Goal: Transaction & Acquisition: Purchase product/service

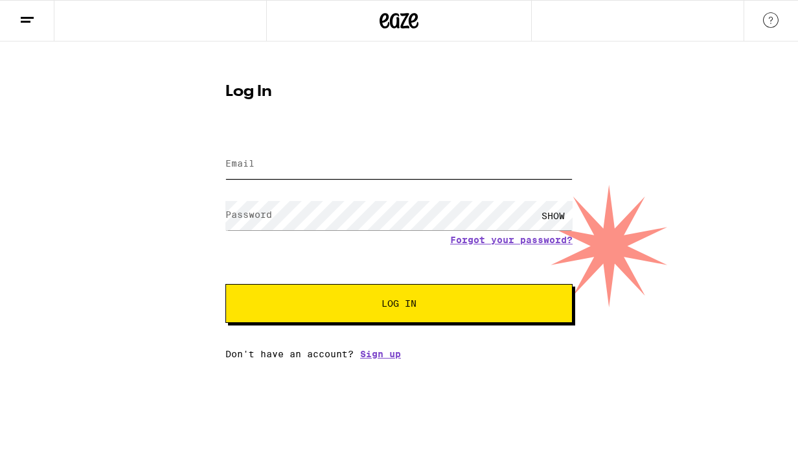
type input "[EMAIL_ADDRESS][DOMAIN_NAME]"
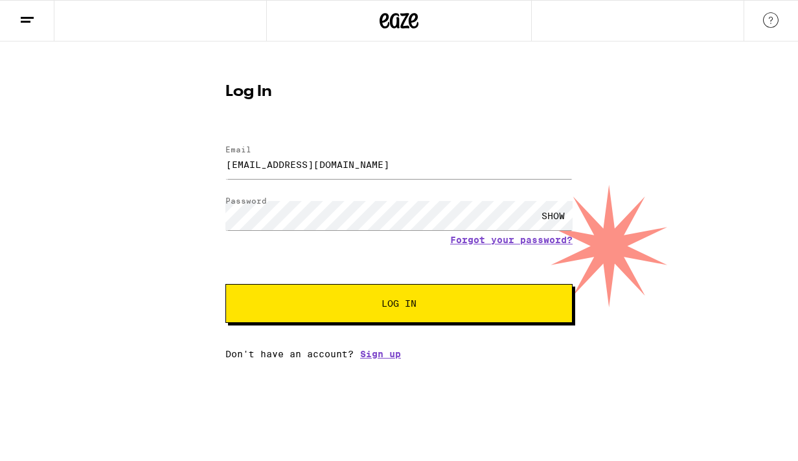
click at [354, 303] on span "Log In" at bounding box center [399, 303] width 242 height 9
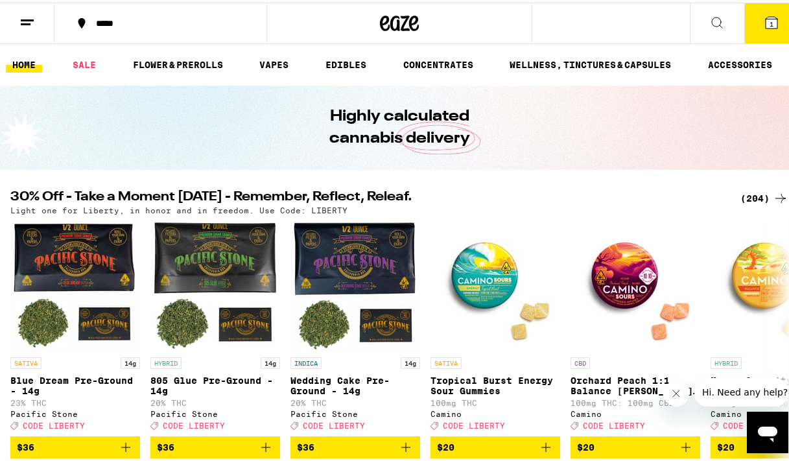
click at [701, 29] on button at bounding box center [717, 21] width 54 height 41
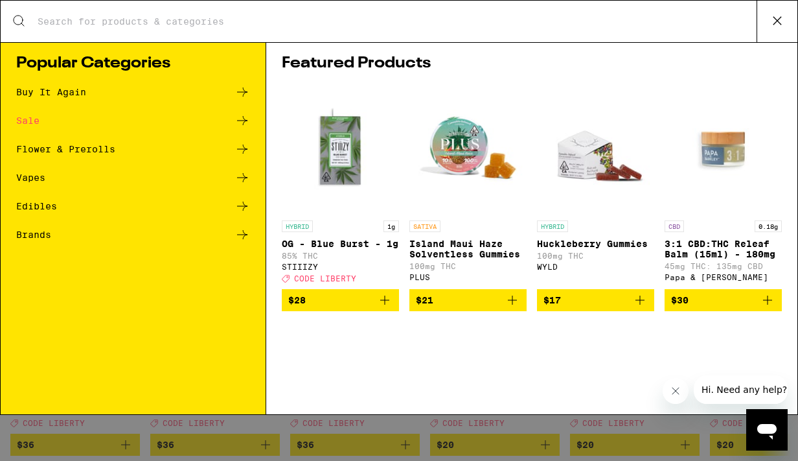
click at [638, 22] on input "Search for Products" at bounding box center [397, 22] width 720 height 12
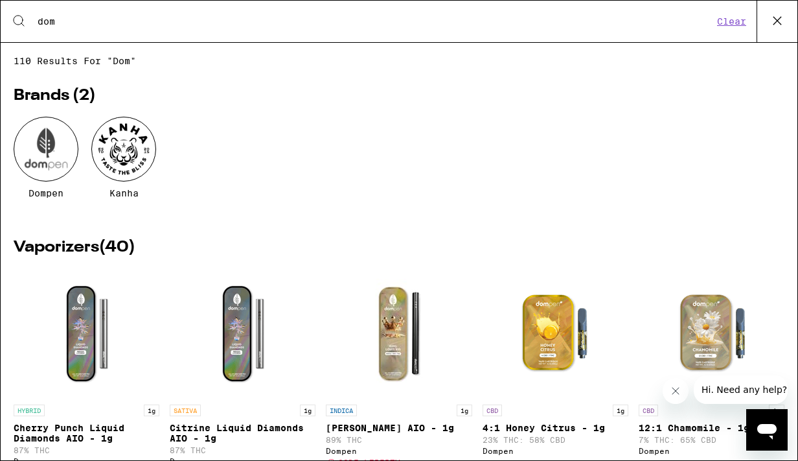
type input "dom"
click at [54, 152] on div at bounding box center [46, 149] width 65 height 65
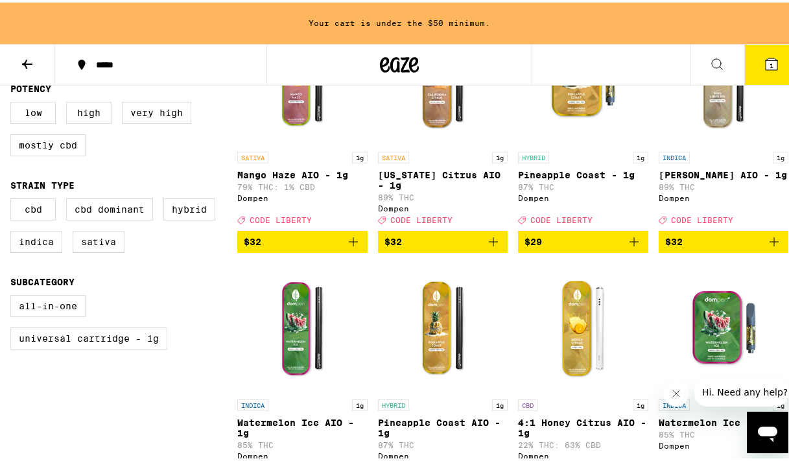
scroll to position [455, 0]
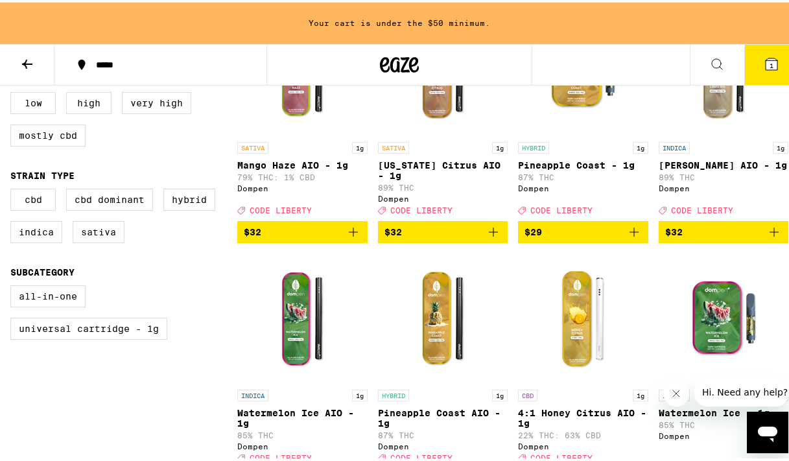
click at [766, 237] on icon "Add to bag" at bounding box center [774, 230] width 16 height 16
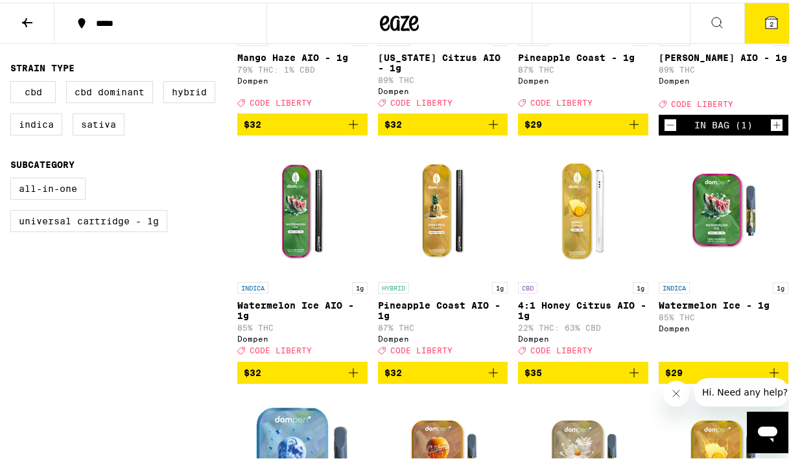
scroll to position [524, 0]
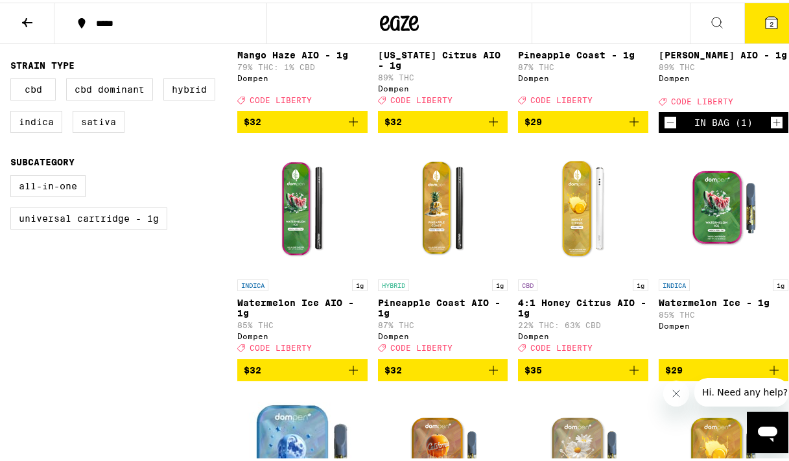
click at [629, 375] on icon "Add to bag" at bounding box center [634, 368] width 16 height 16
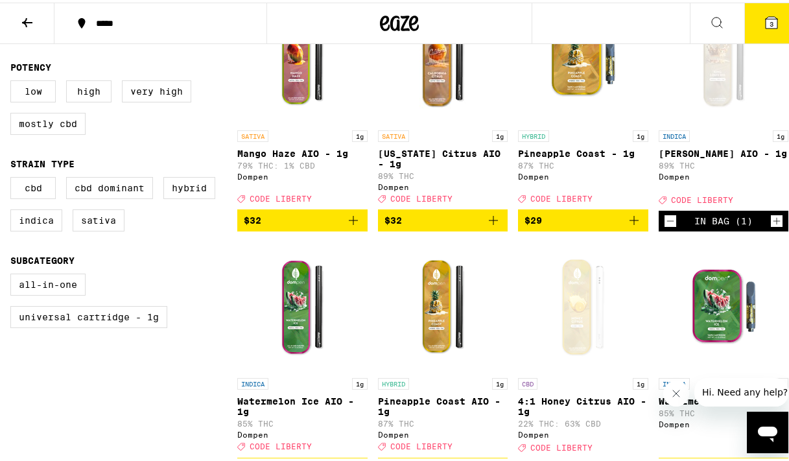
scroll to position [358, 0]
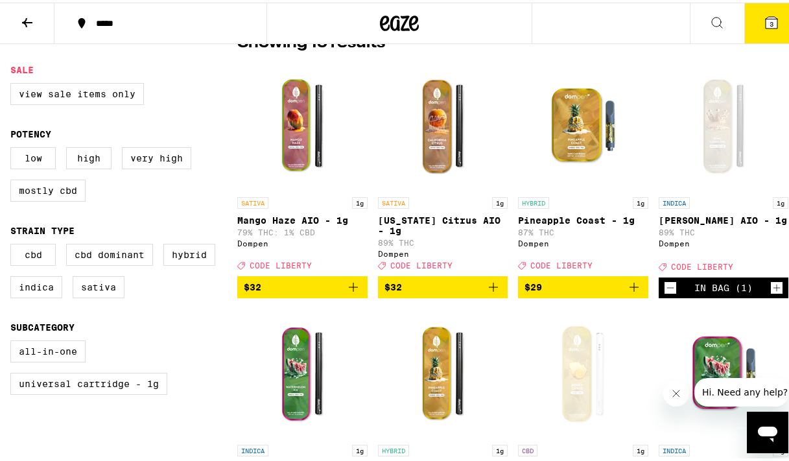
click at [351, 290] on icon "Add to bag" at bounding box center [353, 285] width 16 height 16
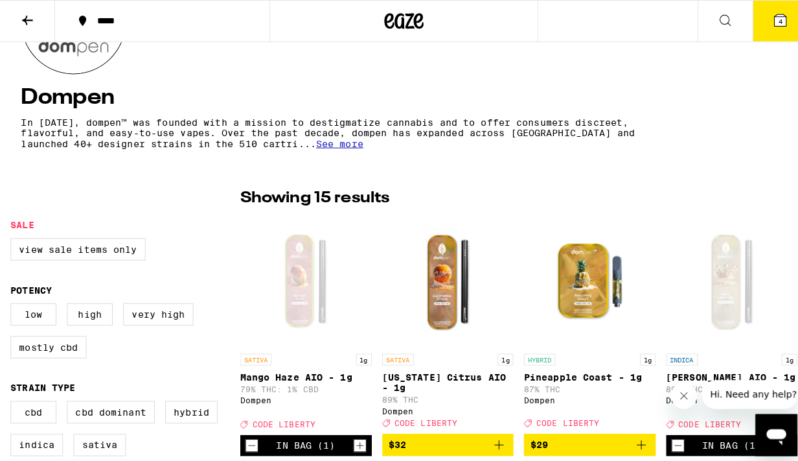
scroll to position [189, 0]
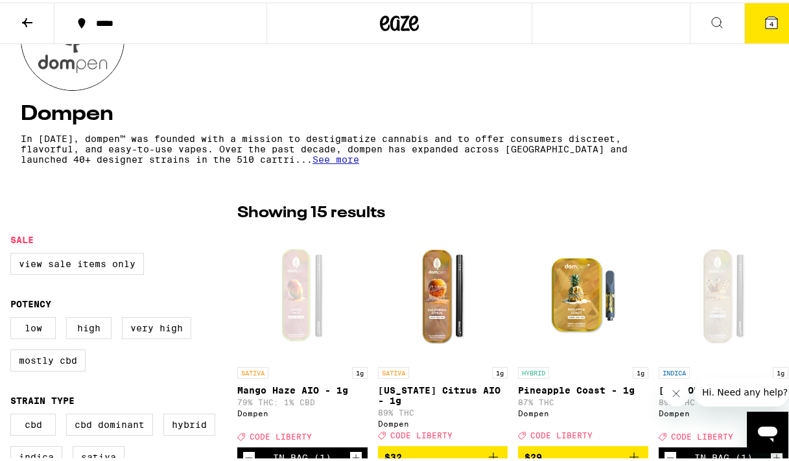
click at [769, 26] on button "4" at bounding box center [771, 21] width 54 height 40
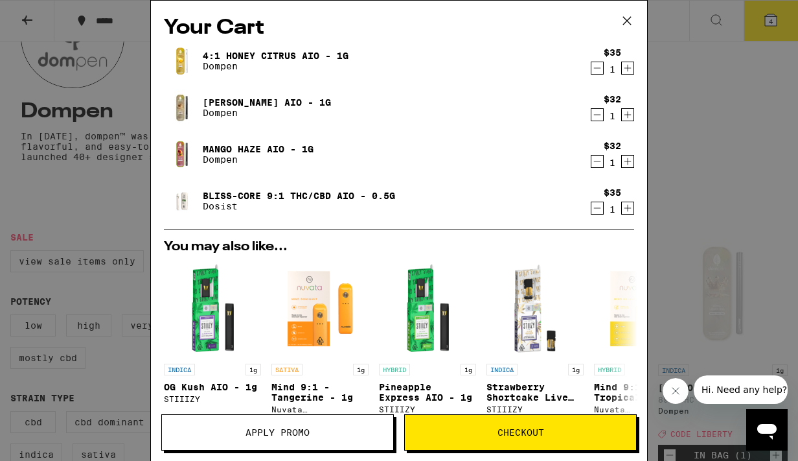
click at [592, 213] on icon "Decrement" at bounding box center [598, 208] width 12 height 16
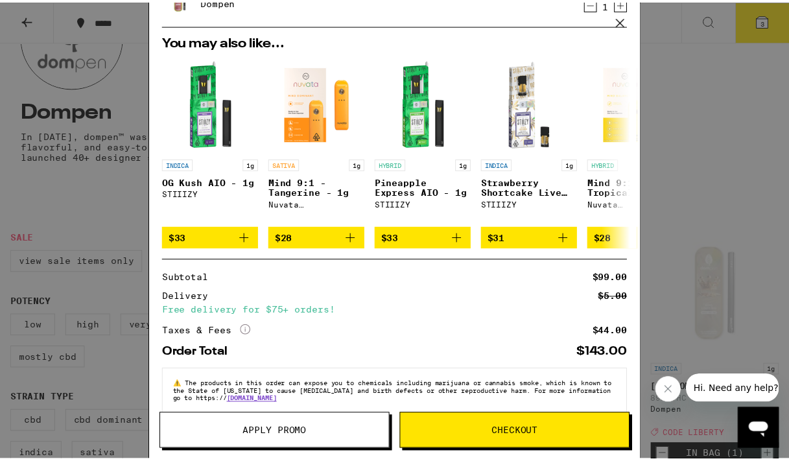
scroll to position [183, 0]
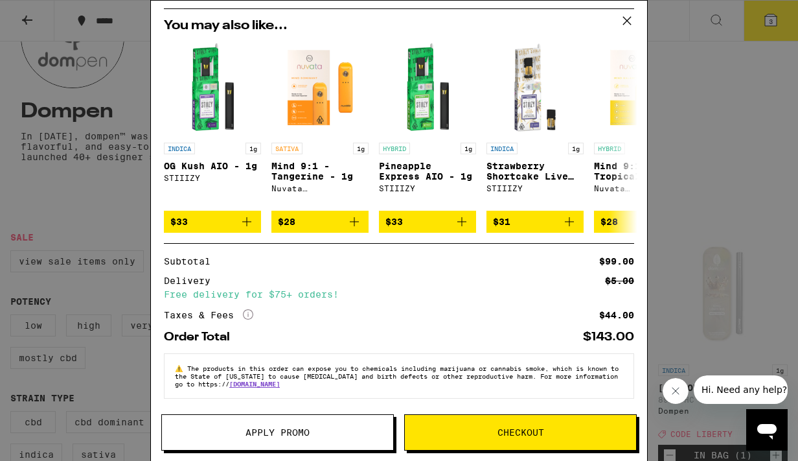
click at [278, 443] on button "Apply Promo" at bounding box center [277, 432] width 233 height 36
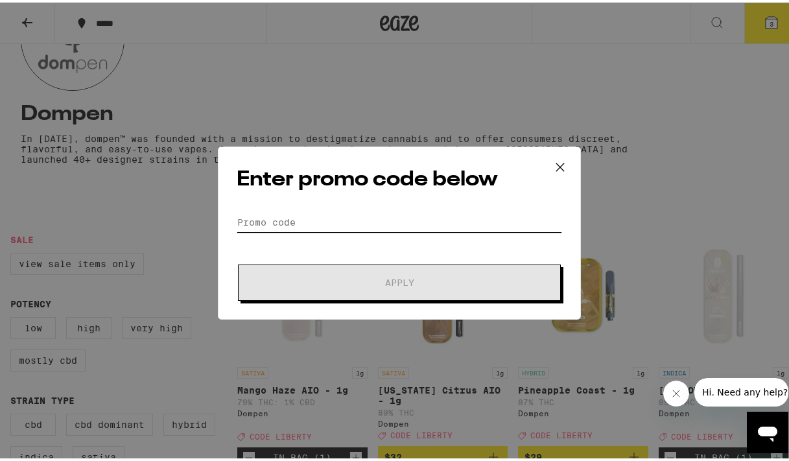
click at [335, 224] on input "Promo Code" at bounding box center [399, 219] width 325 height 19
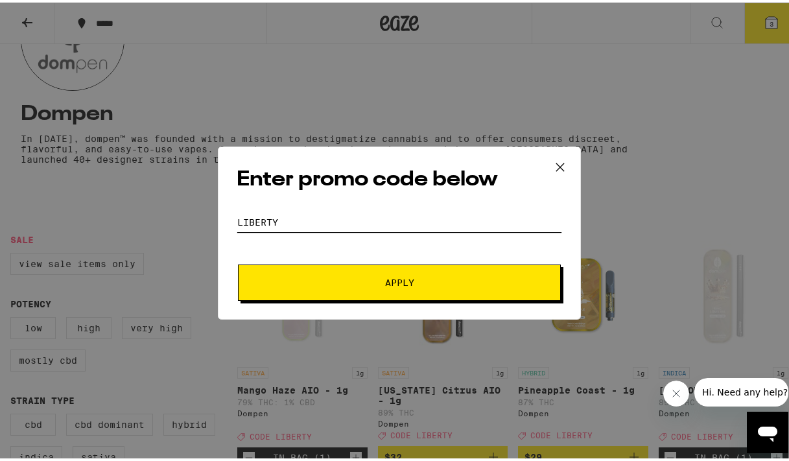
type input "LIBERTY"
click at [363, 275] on span "Apply" at bounding box center [399, 279] width 233 height 9
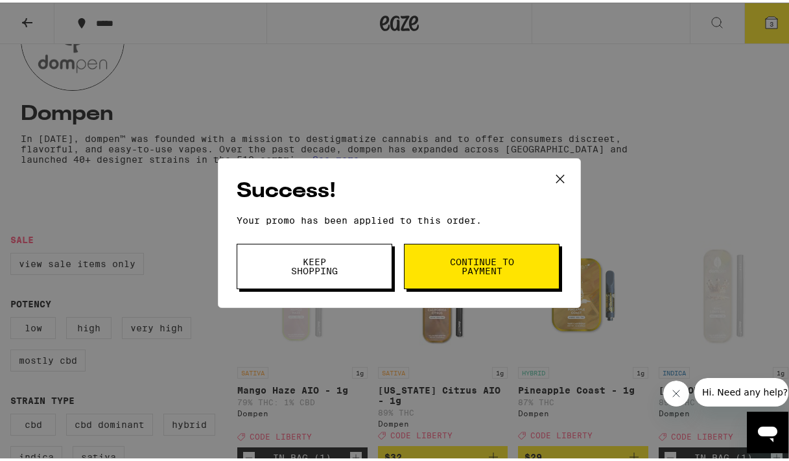
click at [500, 266] on span "Continue to payment" at bounding box center [481, 264] width 66 height 18
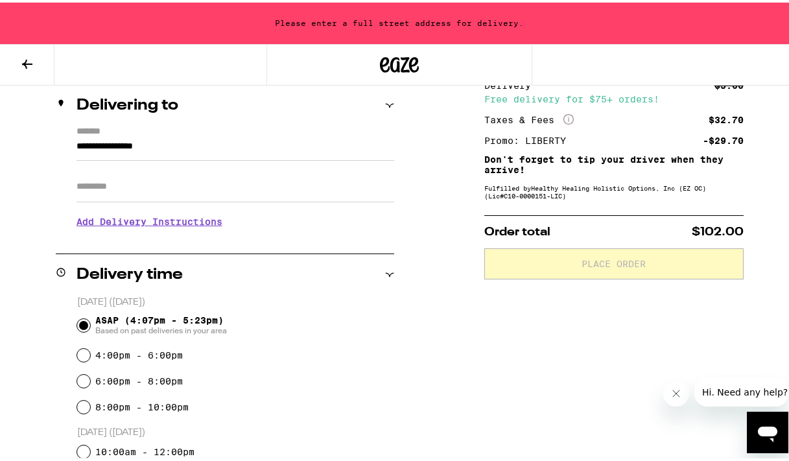
scroll to position [136, 0]
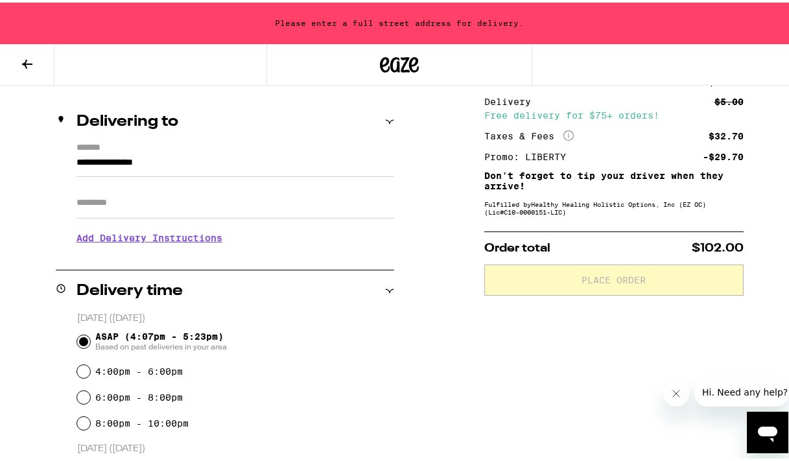
click at [72, 164] on div "**********" at bounding box center [225, 196] width 338 height 112
click at [76, 161] on input "**********" at bounding box center [235, 163] width 318 height 22
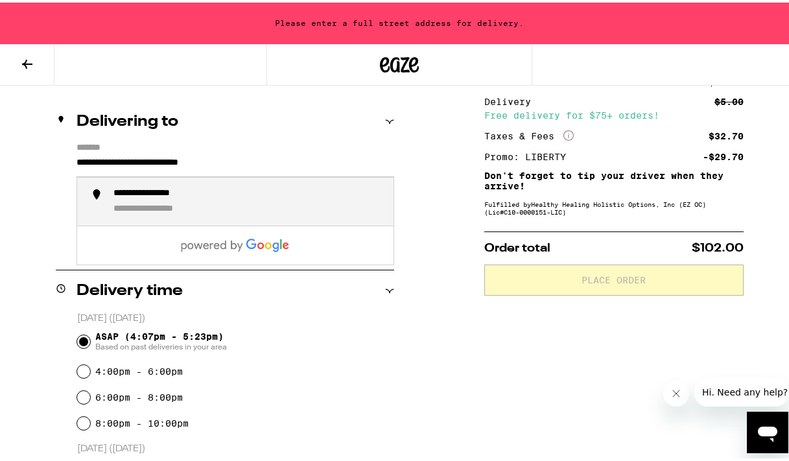
click at [145, 205] on div "**********" at bounding box center [166, 207] width 106 height 12
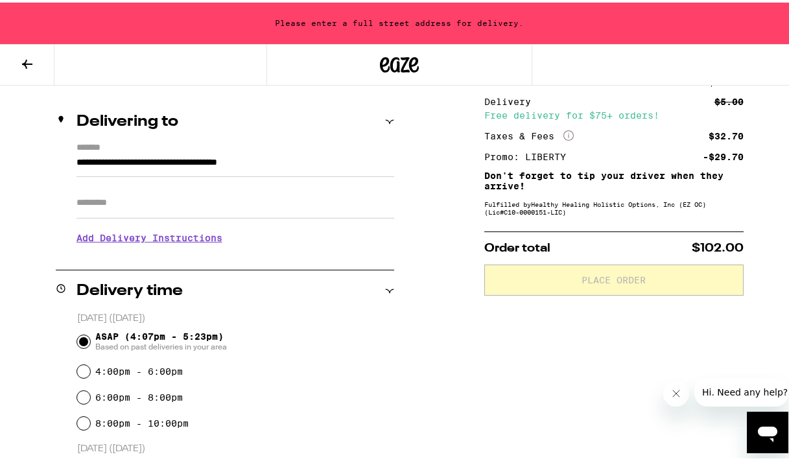
type input "**********"
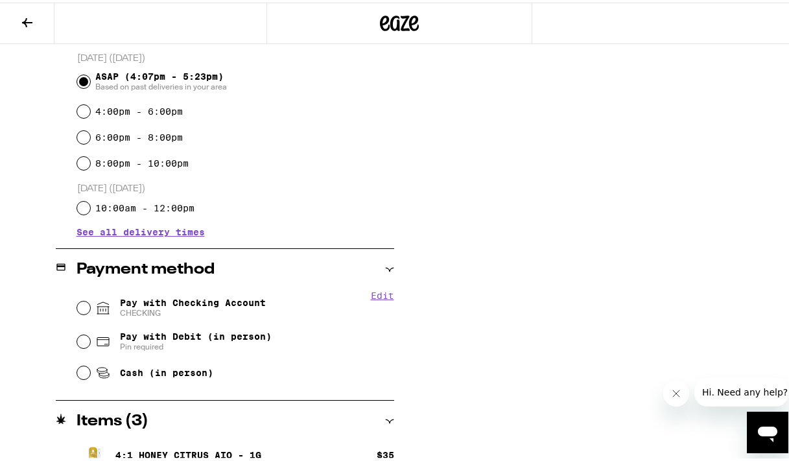
scroll to position [358, 0]
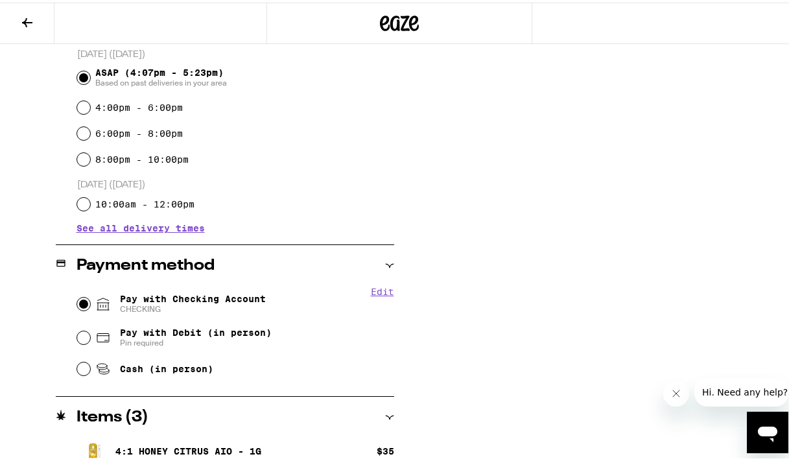
click at [80, 306] on input "Pay with Checking Account CHECKING" at bounding box center [83, 301] width 13 height 13
radio input "true"
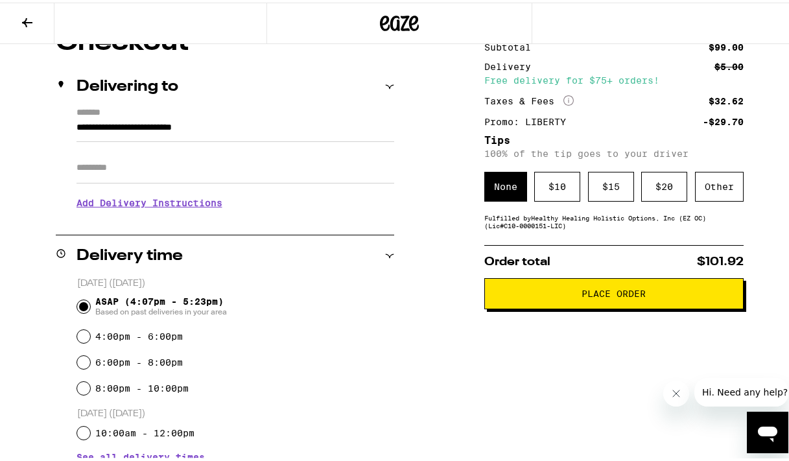
scroll to position [136, 0]
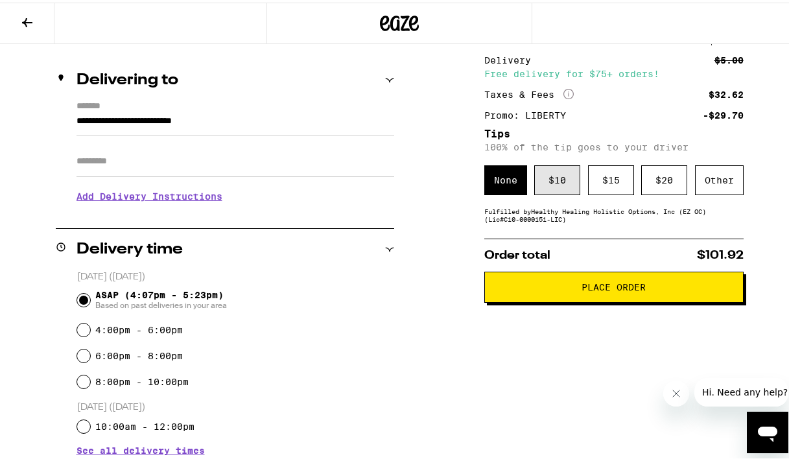
click at [555, 179] on div "$ 10" at bounding box center [557, 178] width 46 height 30
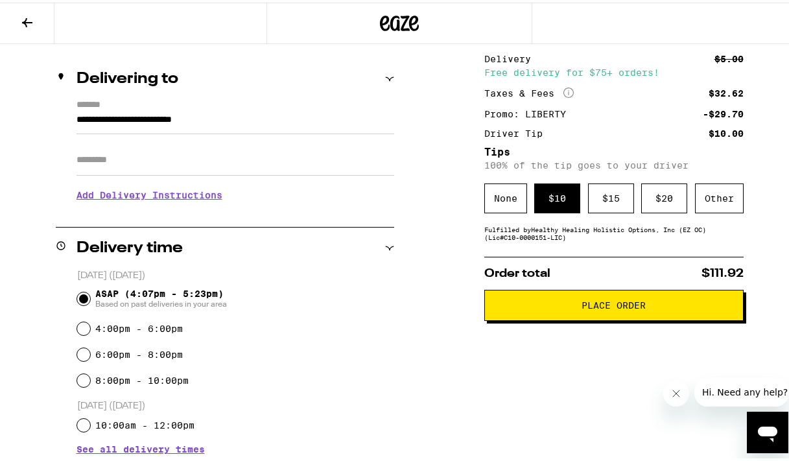
scroll to position [139, 0]
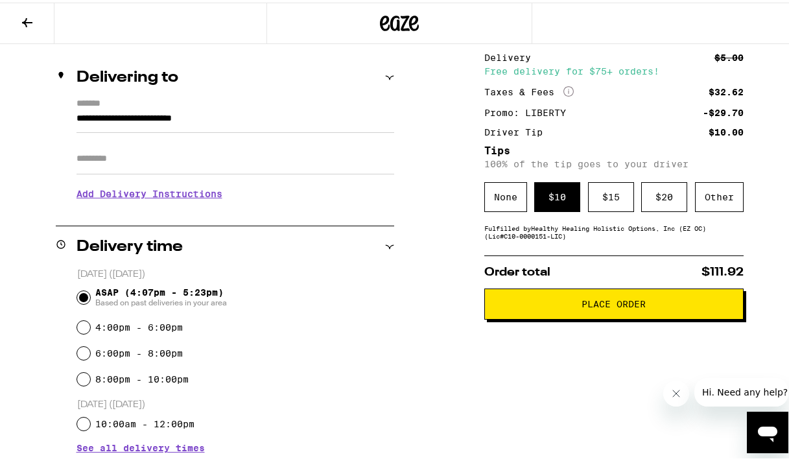
click at [582, 313] on button "Place Order" at bounding box center [613, 301] width 259 height 31
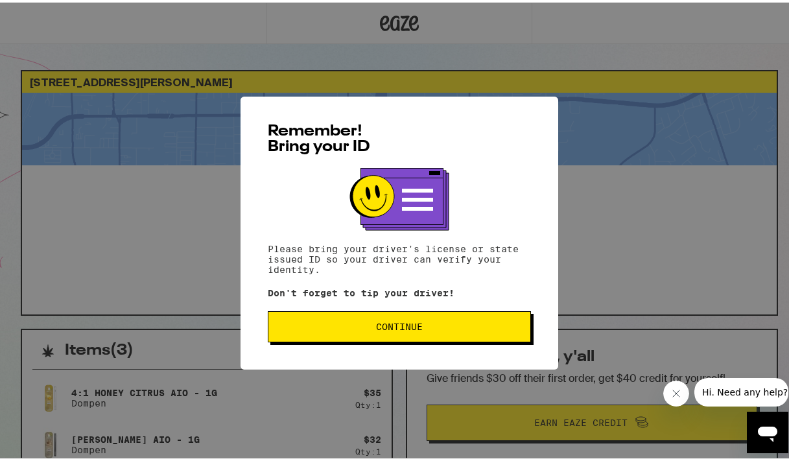
click at [309, 329] on span "Continue" at bounding box center [399, 324] width 241 height 9
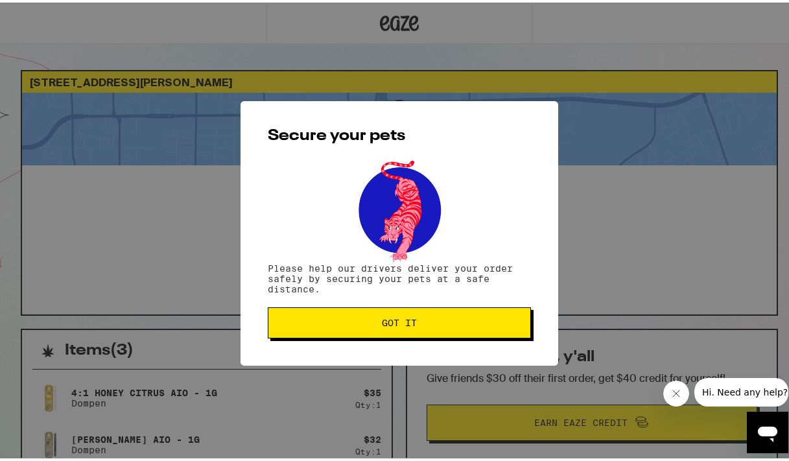
click at [310, 330] on button "Got it" at bounding box center [399, 320] width 263 height 31
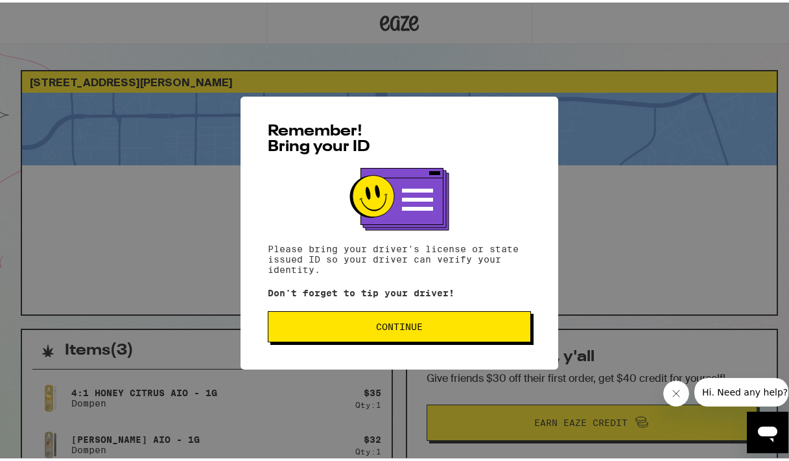
click at [428, 319] on button "Continue" at bounding box center [399, 323] width 263 height 31
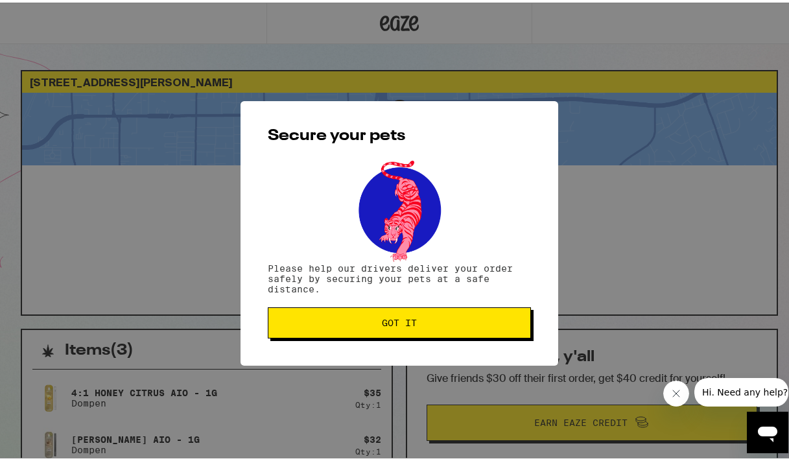
click at [386, 325] on span "Got it" at bounding box center [399, 320] width 35 height 9
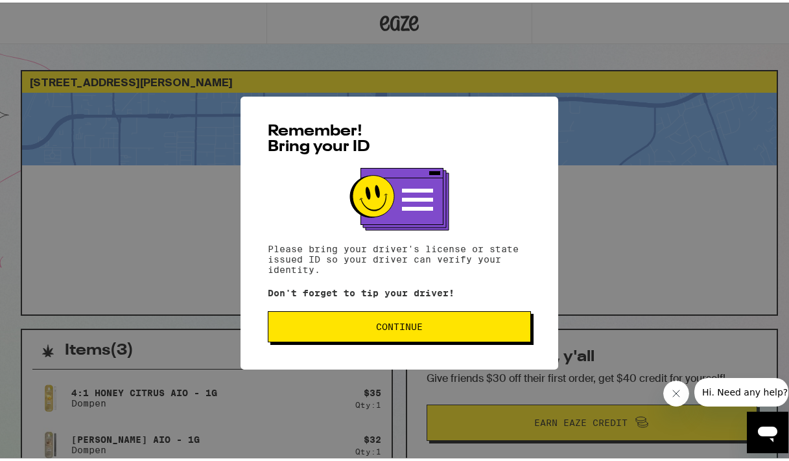
click at [364, 353] on div "Remember! Bring your ID Please bring your driver's license or state issued ID s…" at bounding box center [399, 230] width 318 height 273
click at [382, 324] on span "Continue" at bounding box center [399, 324] width 47 height 9
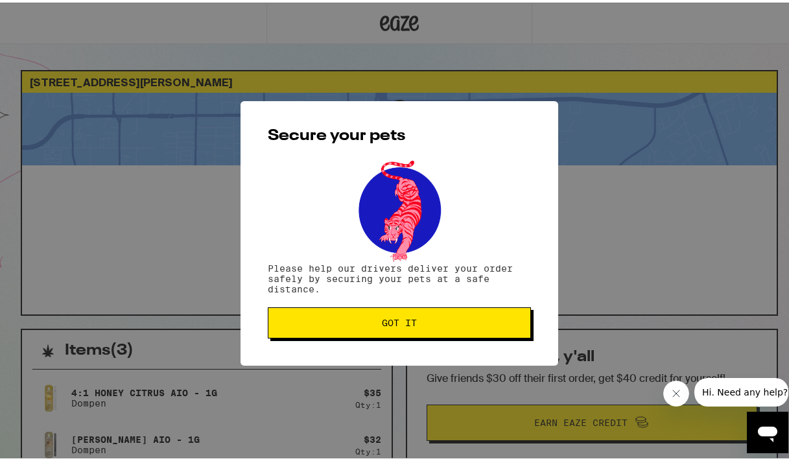
click at [382, 324] on span "Got it" at bounding box center [399, 320] width 35 height 9
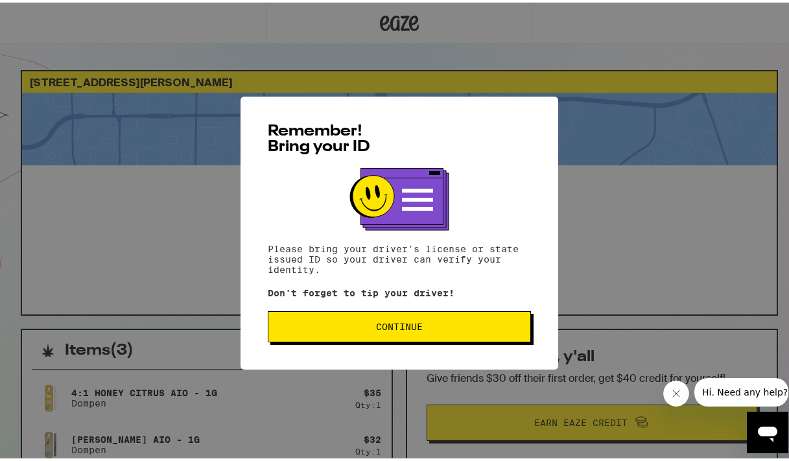
click at [402, 327] on span "Continue" at bounding box center [399, 324] width 47 height 9
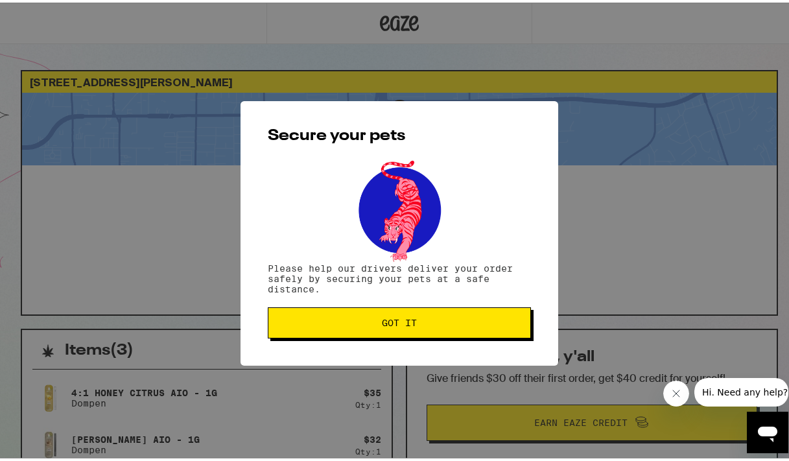
click at [426, 325] on span "Got it" at bounding box center [399, 320] width 241 height 9
